Goal: Use online tool/utility: Use online tool/utility

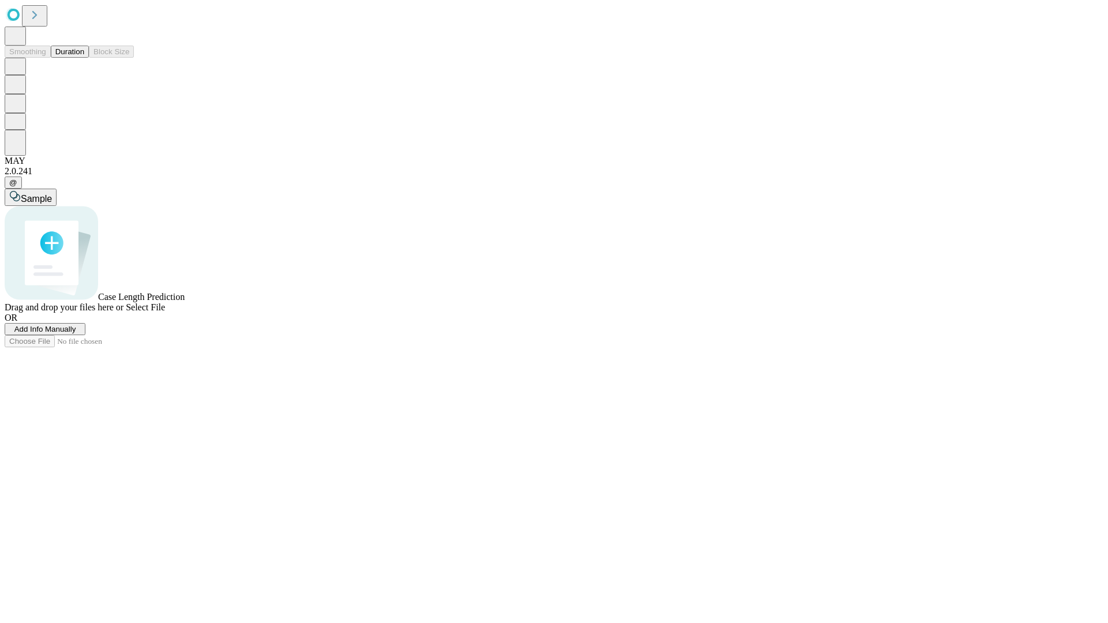
click at [84, 58] on button "Duration" at bounding box center [70, 52] width 38 height 12
click at [52, 194] on span "Sample" at bounding box center [36, 199] width 31 height 10
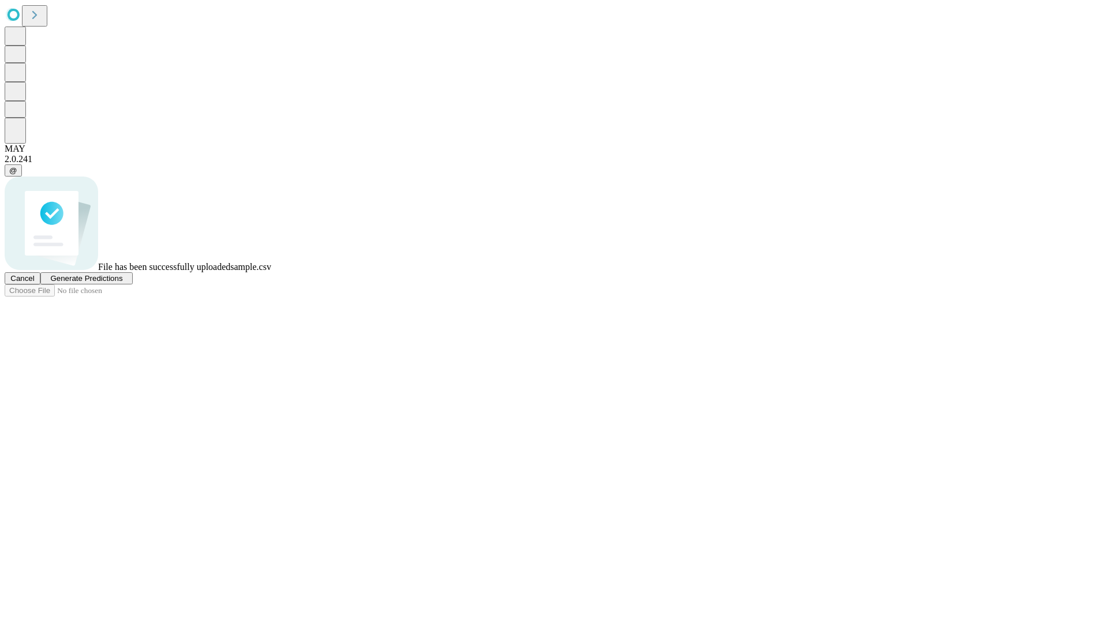
click at [122, 283] on span "Generate Predictions" at bounding box center [86, 278] width 72 height 9
